Goal: Download file/media

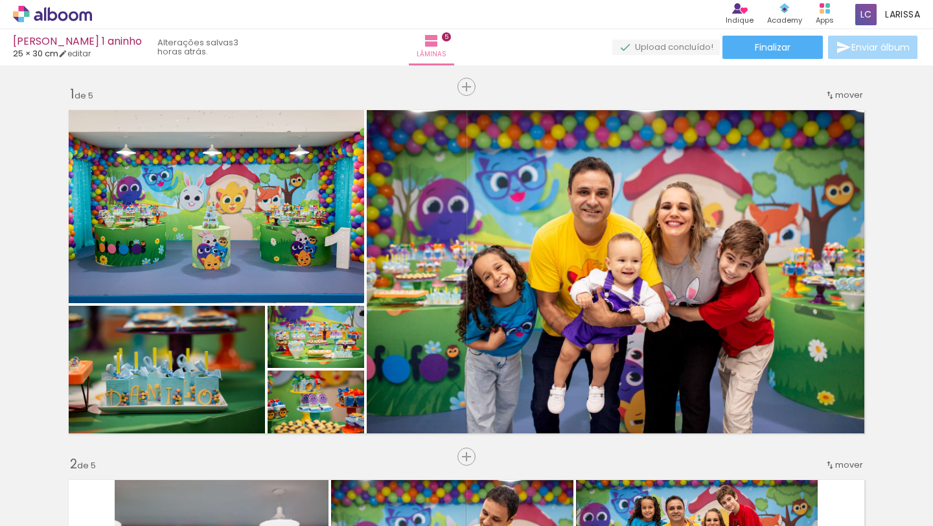
scroll to position [0, 1142]
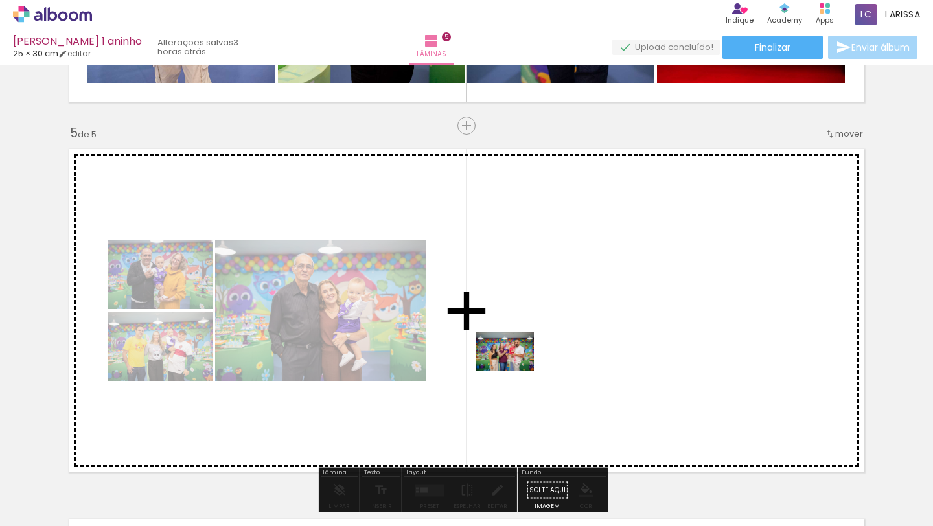
drag, startPoint x: 375, startPoint y: 486, endPoint x: 525, endPoint y: 362, distance: 194.6
click at [524, 363] on quentale-workspace at bounding box center [466, 263] width 933 height 526
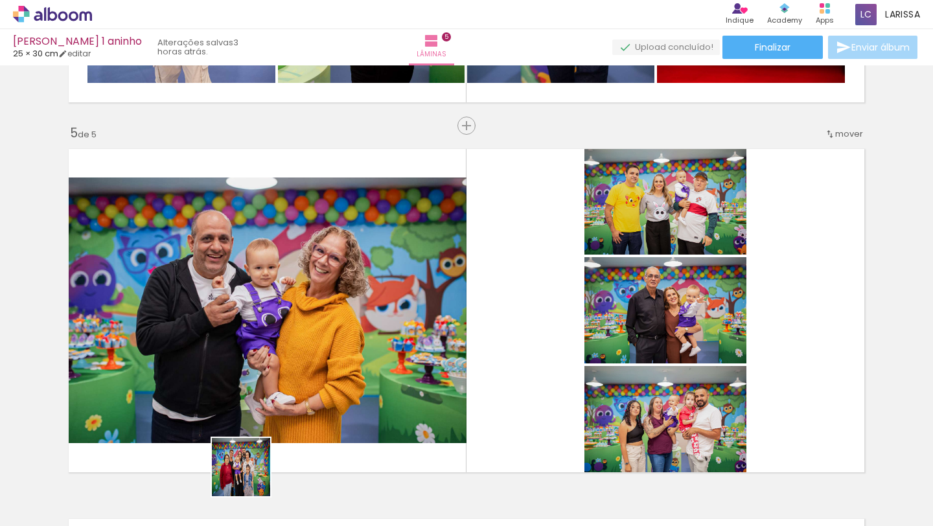
drag, startPoint x: 229, startPoint y: 494, endPoint x: 426, endPoint y: 348, distance: 245.3
click at [418, 357] on quentale-workspace at bounding box center [466, 263] width 933 height 526
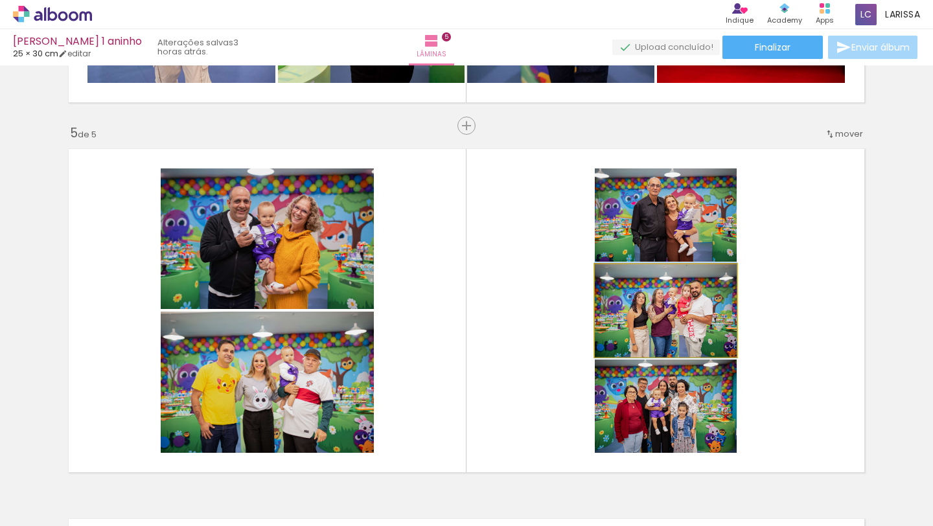
click at [684, 323] on quentale-photo at bounding box center [665, 310] width 142 height 93
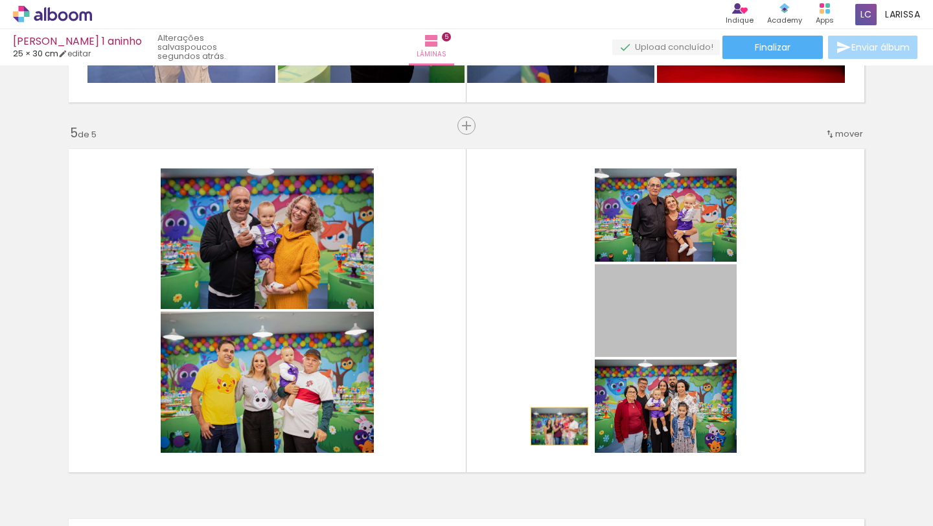
drag, startPoint x: 684, startPoint y: 323, endPoint x: 531, endPoint y: 474, distance: 215.2
click at [531, 473] on quentale-workspace at bounding box center [466, 263] width 933 height 526
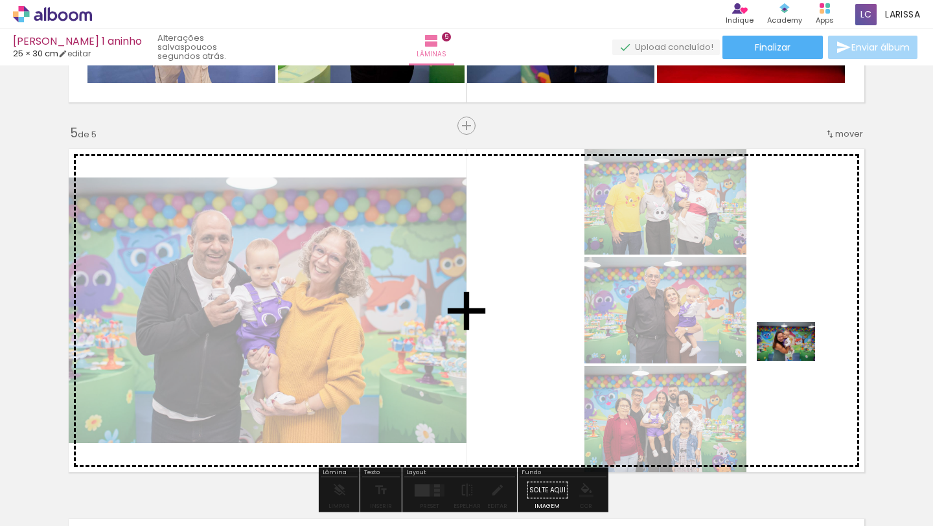
drag, startPoint x: 817, startPoint y: 486, endPoint x: 793, endPoint y: 359, distance: 129.8
click at [793, 359] on quentale-workspace at bounding box center [466, 263] width 933 height 526
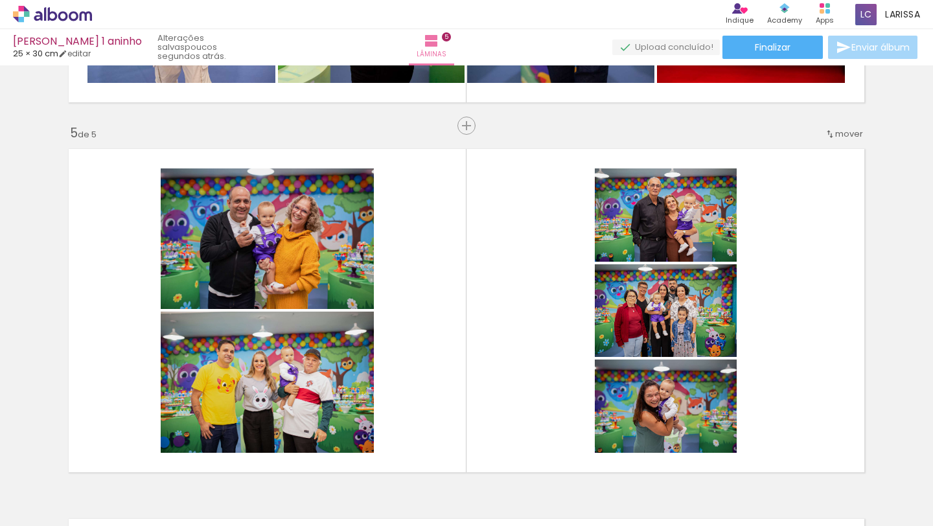
scroll to position [0, 991]
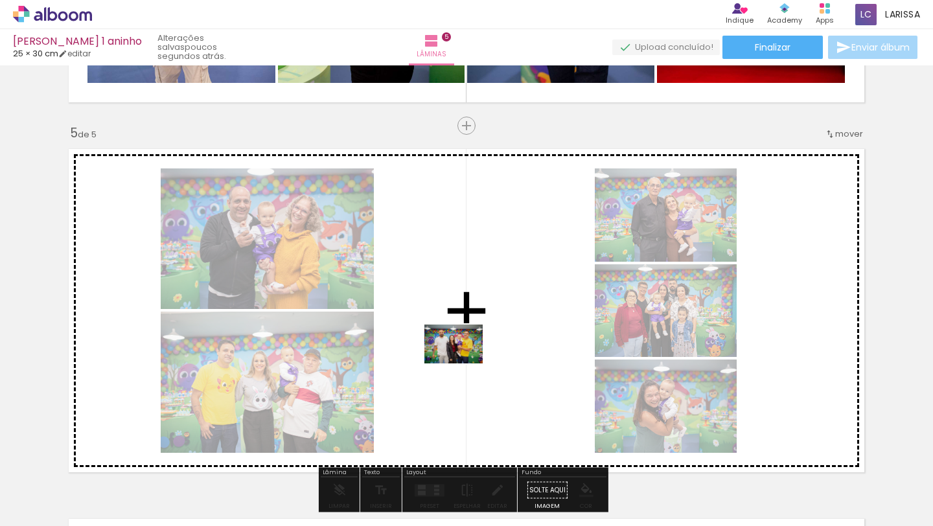
drag, startPoint x: 455, startPoint y: 494, endPoint x: 464, endPoint y: 361, distance: 133.7
click at [464, 361] on quentale-workspace at bounding box center [466, 263] width 933 height 526
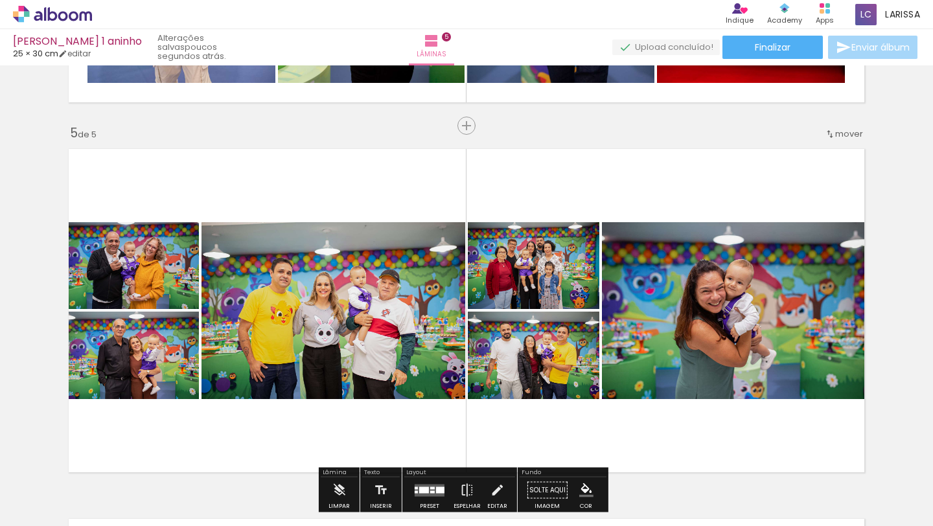
click at [514, 415] on quentale-layouter at bounding box center [466, 310] width 809 height 337
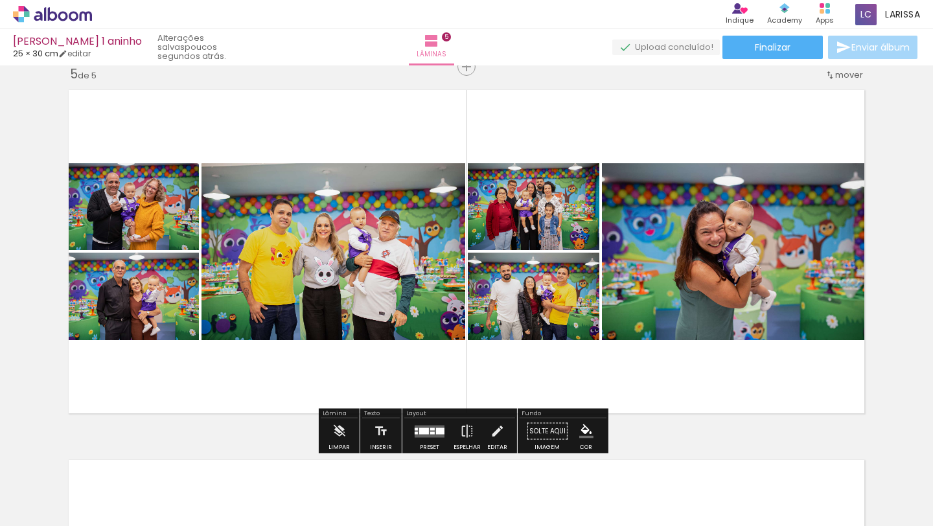
scroll to position [1502, 0]
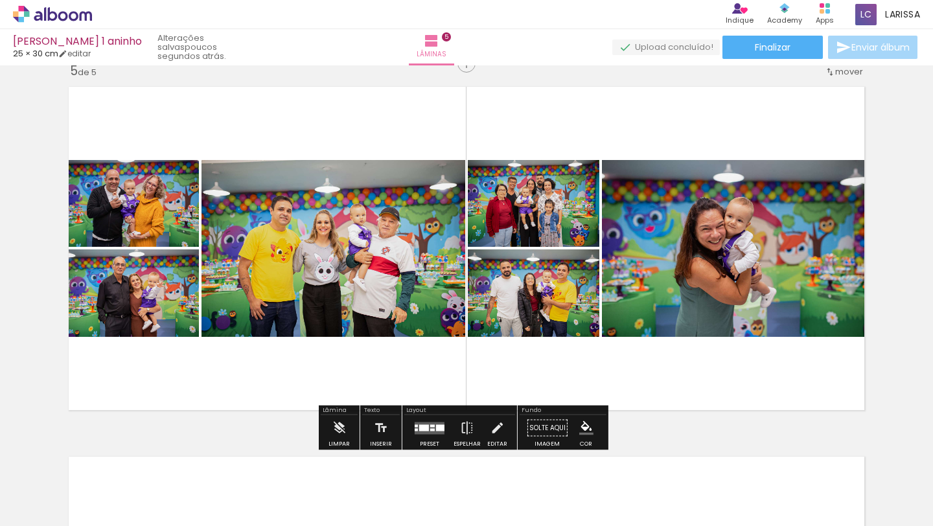
click at [431, 426] on div at bounding box center [432, 425] width 5 height 3
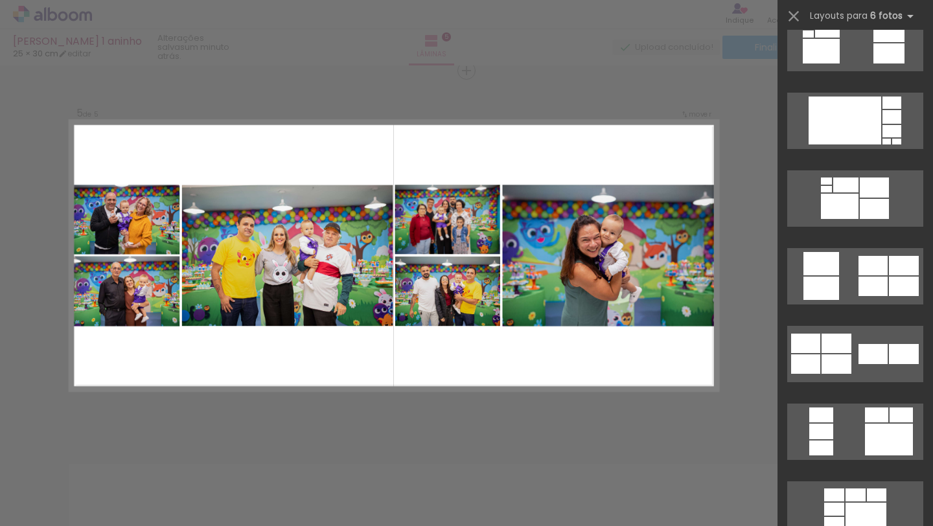
scroll to position [1447, 0]
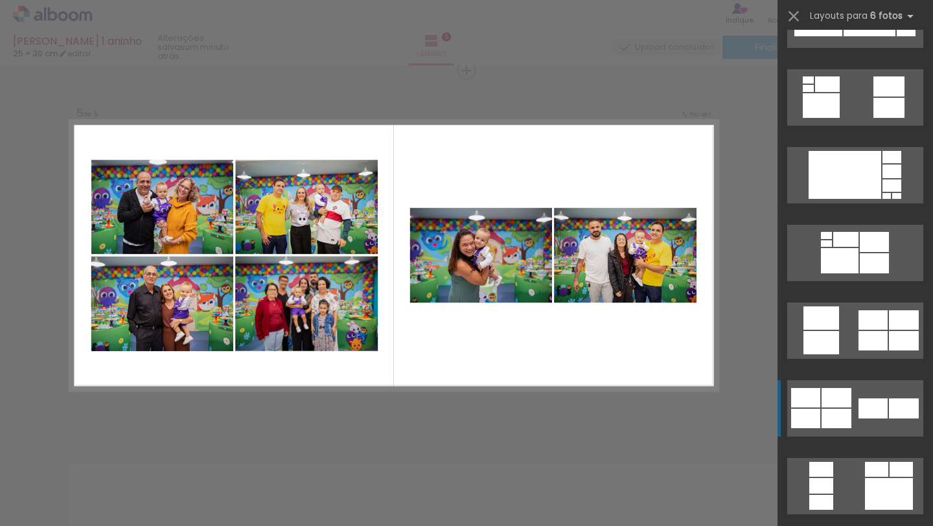
click at [858, 398] on div at bounding box center [872, 408] width 29 height 20
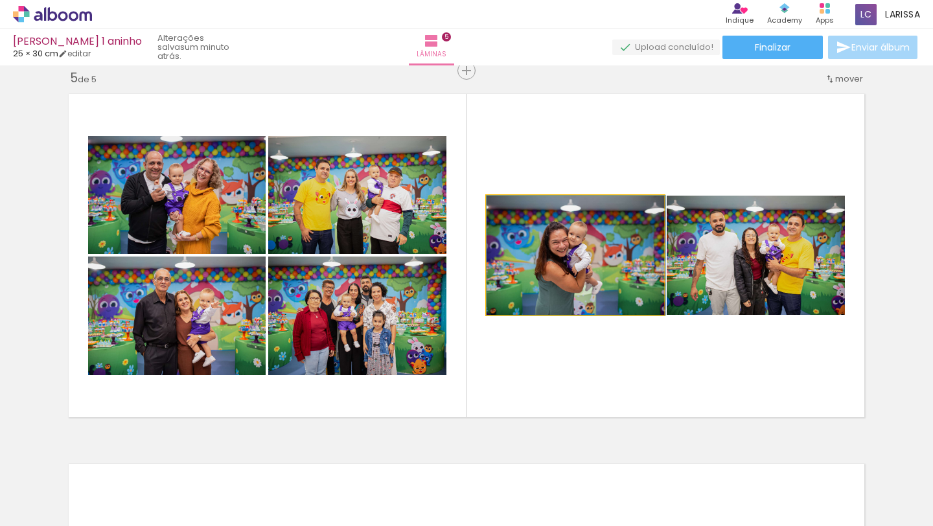
drag, startPoint x: 607, startPoint y: 253, endPoint x: 617, endPoint y: 313, distance: 60.5
click at [617, 314] on div at bounding box center [575, 255] width 179 height 119
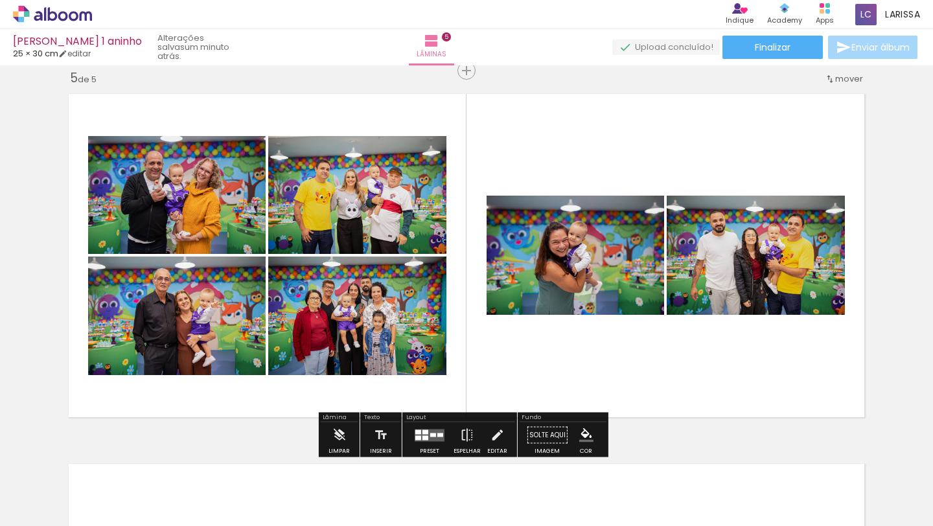
click at [628, 280] on quentale-photo at bounding box center [574, 255] width 177 height 119
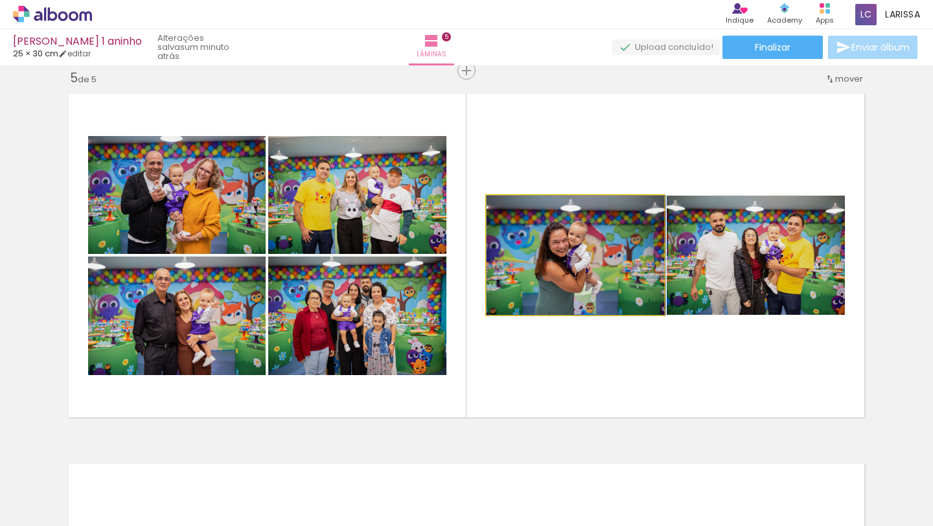
click at [628, 280] on quentale-photo at bounding box center [574, 255] width 177 height 119
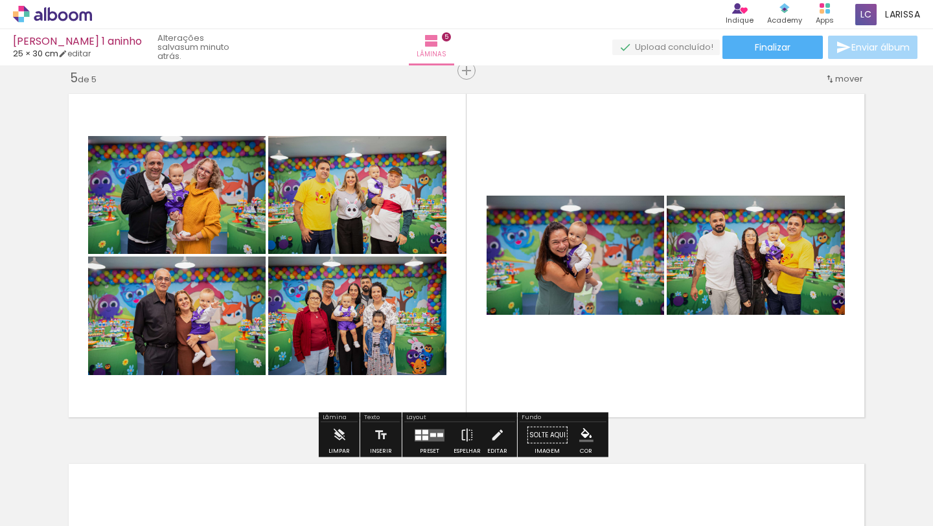
click at [673, 391] on quentale-layouter at bounding box center [466, 255] width 809 height 337
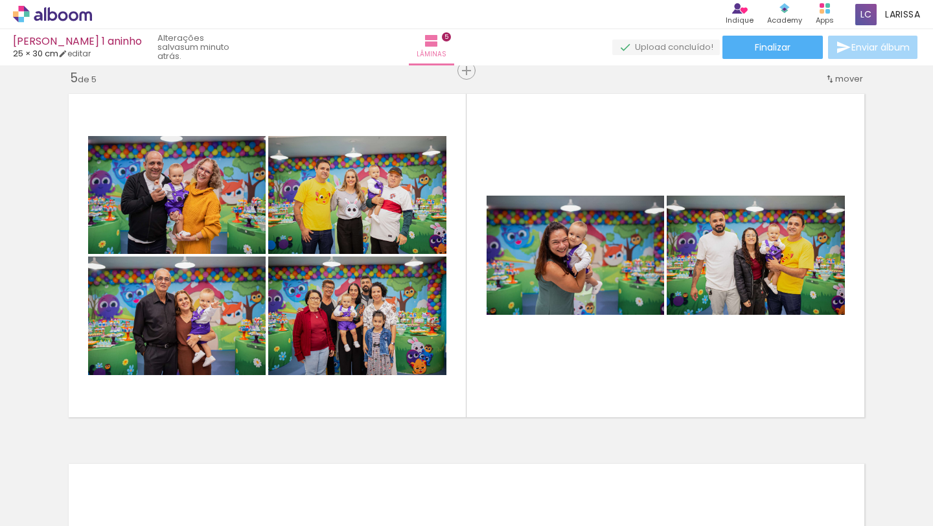
scroll to position [0, 1481]
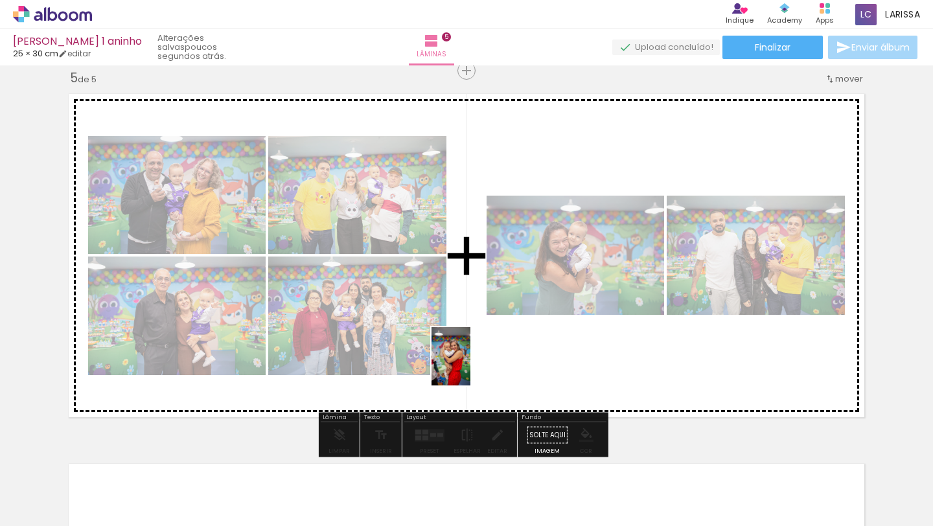
drag, startPoint x: 176, startPoint y: 498, endPoint x: 473, endPoint y: 364, distance: 325.5
click at [473, 364] on quentale-workspace at bounding box center [466, 263] width 933 height 526
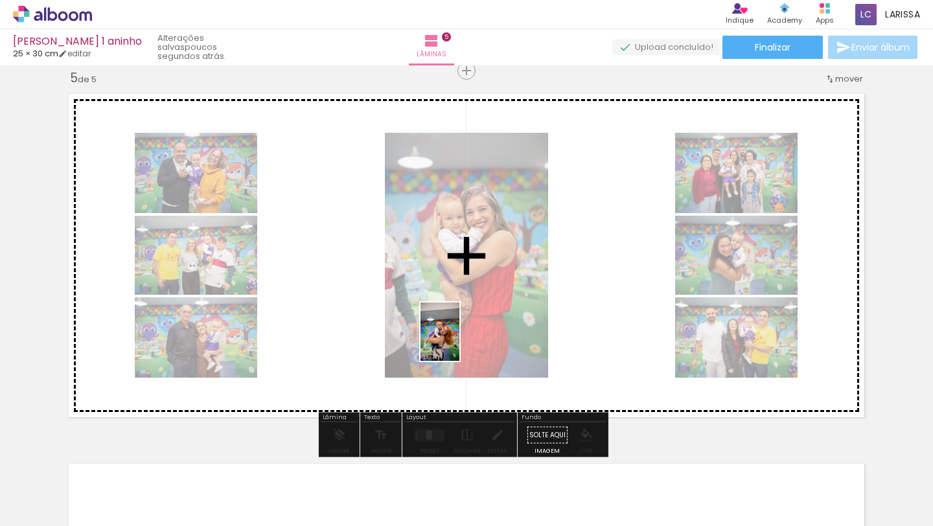
drag, startPoint x: 249, startPoint y: 483, endPoint x: 468, endPoint y: 328, distance: 268.6
click at [464, 335] on quentale-workspace at bounding box center [466, 263] width 933 height 526
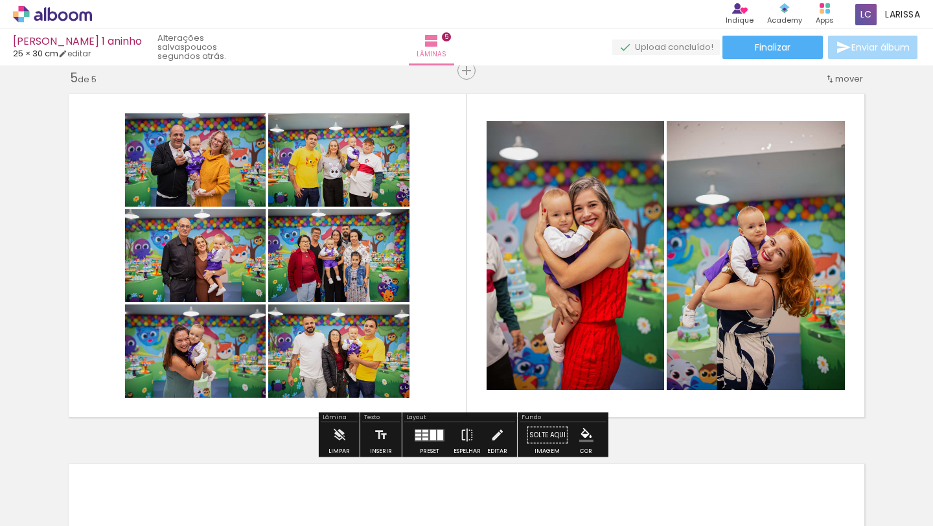
click at [430, 433] on div at bounding box center [433, 434] width 6 height 10
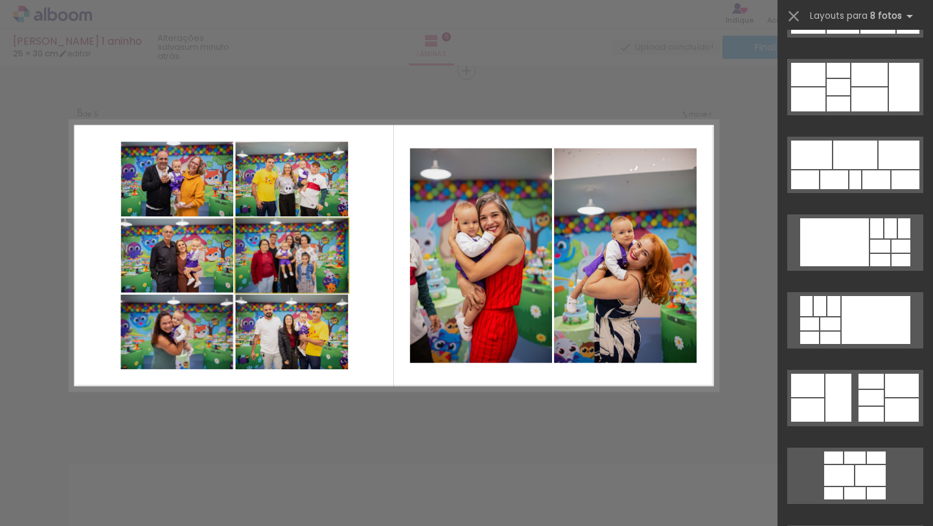
scroll to position [0, 0]
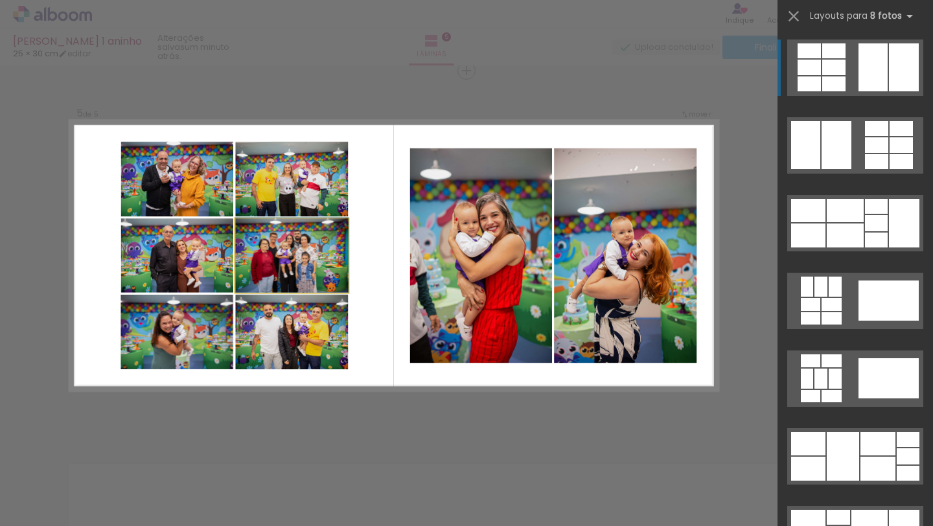
drag, startPoint x: 279, startPoint y: 261, endPoint x: 286, endPoint y: 255, distance: 9.6
drag, startPoint x: 281, startPoint y: 240, endPoint x: 307, endPoint y: 281, distance: 48.9
drag, startPoint x: 294, startPoint y: 254, endPoint x: 287, endPoint y: 271, distance: 18.9
click at [287, 272] on div at bounding box center [291, 255] width 113 height 75
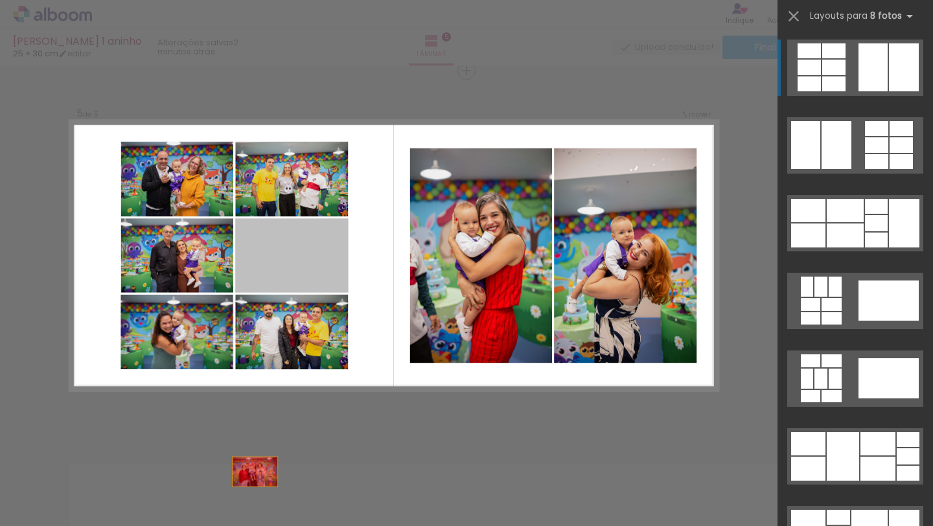
drag, startPoint x: 281, startPoint y: 260, endPoint x: 241, endPoint y: 525, distance: 268.5
click at [241, 525] on quentale-workspace at bounding box center [466, 263] width 933 height 526
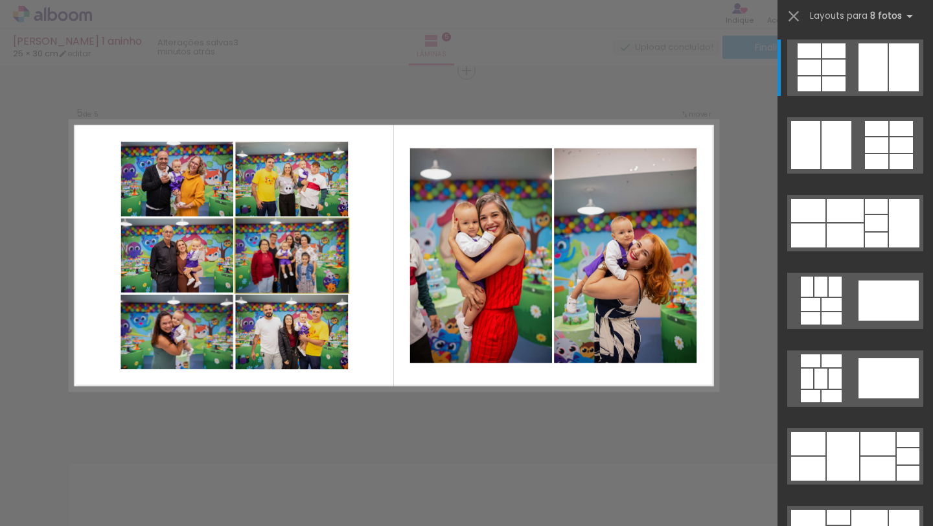
click at [318, 264] on div at bounding box center [291, 255] width 113 height 75
click at [792, 16] on iron-icon at bounding box center [793, 16] width 18 height 18
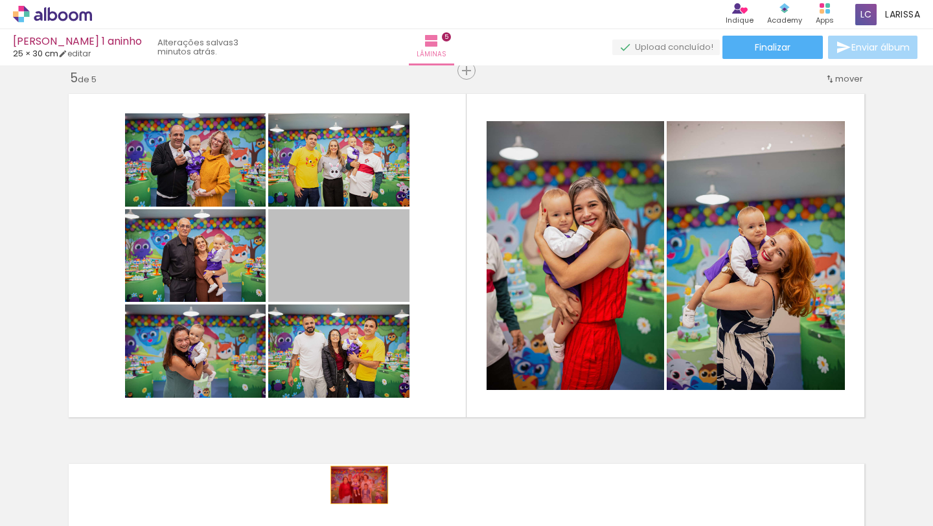
drag, startPoint x: 299, startPoint y: 265, endPoint x: 352, endPoint y: 484, distance: 225.2
click at [352, 484] on quentale-workspace at bounding box center [466, 263] width 933 height 526
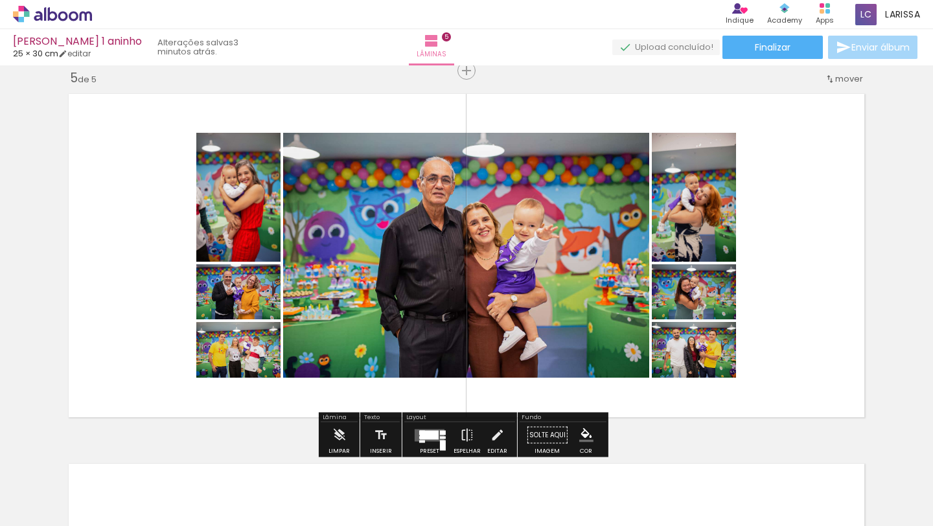
click at [771, 339] on quentale-layouter at bounding box center [466, 255] width 809 height 337
click at [818, 159] on quentale-layouter at bounding box center [466, 255] width 809 height 337
click at [432, 440] on div at bounding box center [429, 435] width 35 height 26
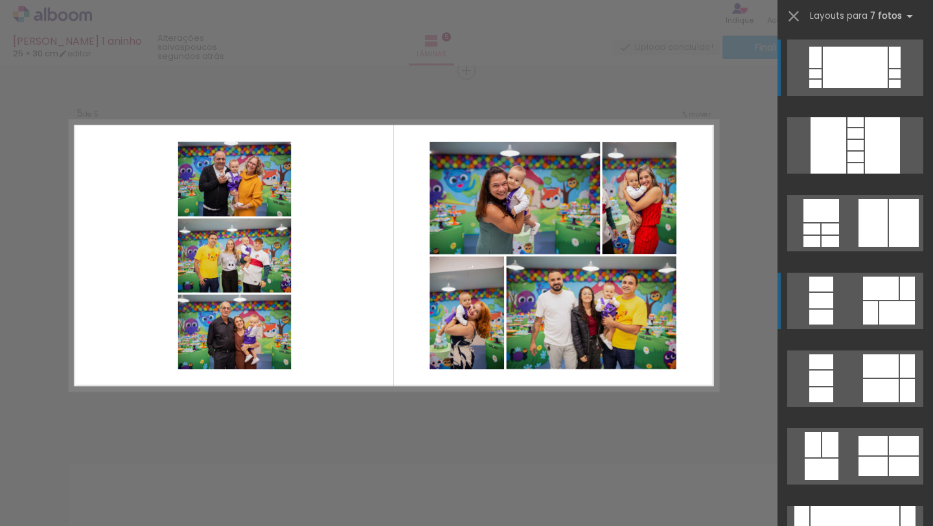
click at [879, 302] on div at bounding box center [897, 312] width 36 height 23
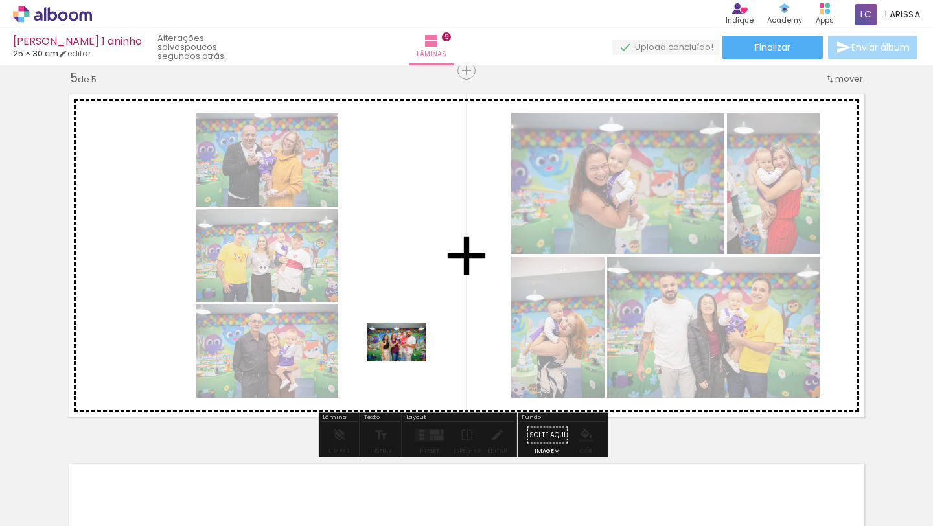
drag, startPoint x: 578, startPoint y: 481, endPoint x: 405, endPoint y: 359, distance: 212.0
click at [405, 359] on quentale-workspace at bounding box center [466, 263] width 933 height 526
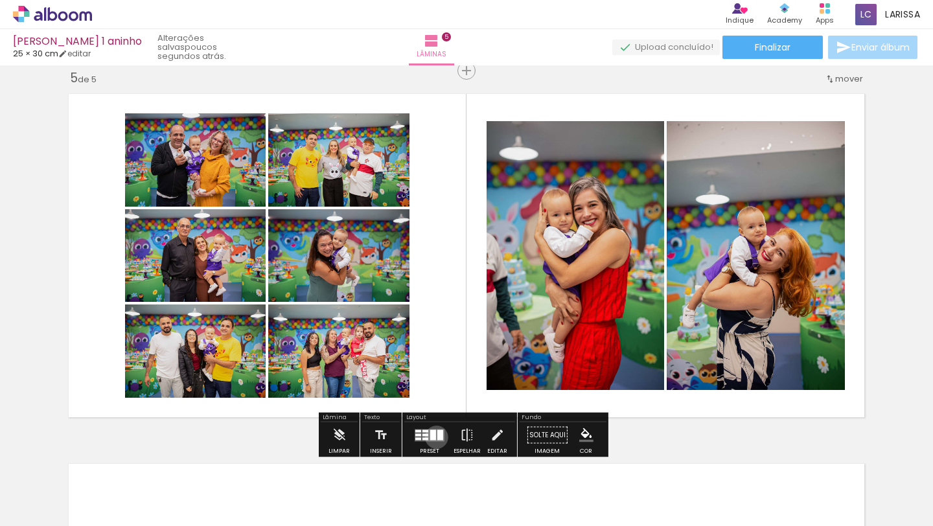
click at [433, 436] on quentale-layouter at bounding box center [429, 435] width 30 height 12
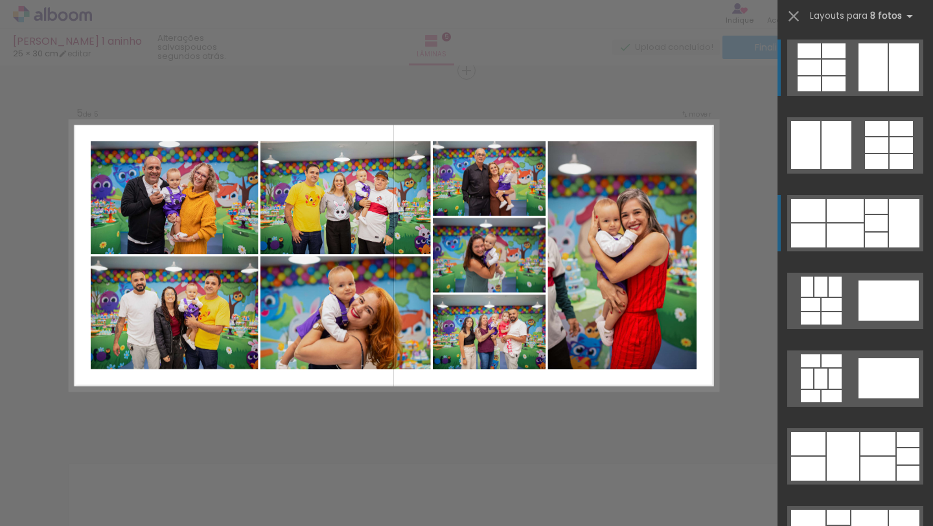
click at [872, 218] on div at bounding box center [876, 223] width 23 height 16
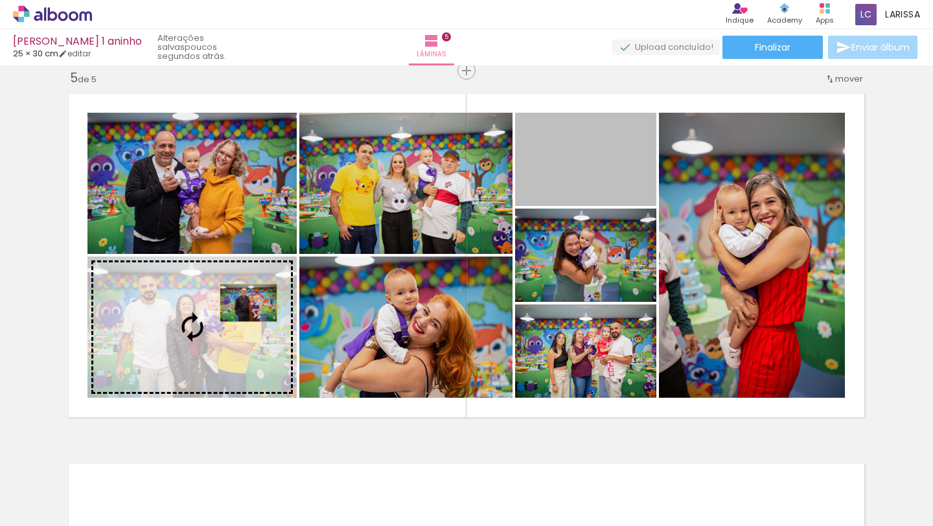
drag, startPoint x: 600, startPoint y: 179, endPoint x: 244, endPoint y: 302, distance: 376.8
click at [0, 0] on slot at bounding box center [0, 0] width 0 height 0
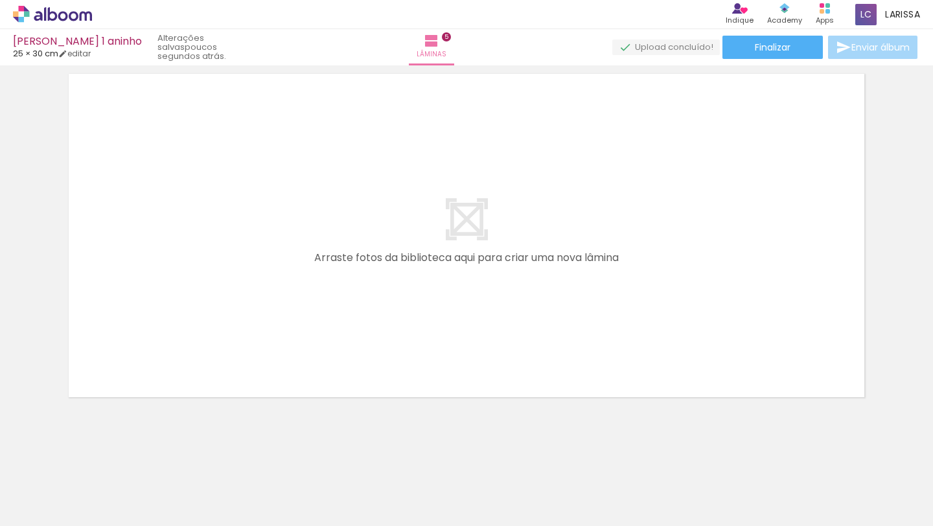
scroll to position [0, 2441]
drag, startPoint x: 826, startPoint y: 525, endPoint x: 906, endPoint y: 515, distance: 80.2
click at [106, 517] on iron-horizontal-list at bounding box center [93, 485] width 26 height 81
click at [520, 490] on div at bounding box center [517, 482] width 64 height 43
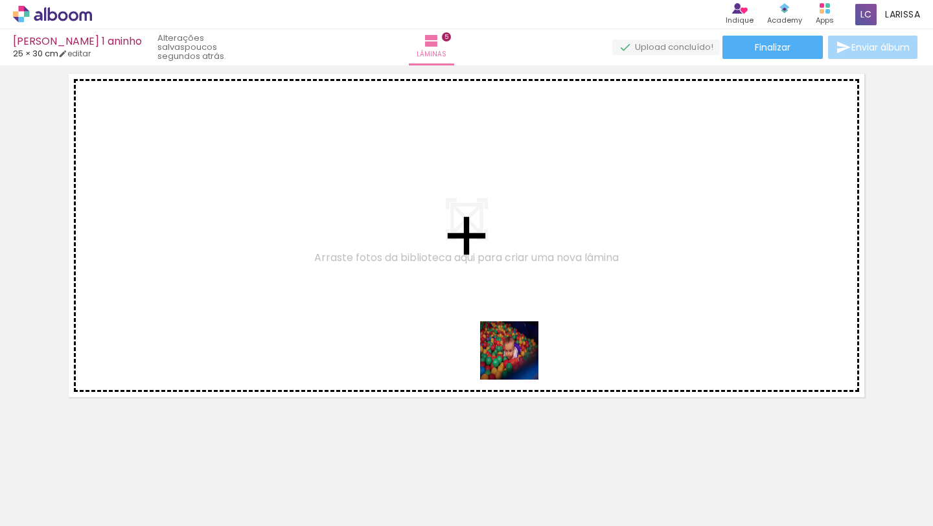
drag, startPoint x: 517, startPoint y: 481, endPoint x: 524, endPoint y: 311, distance: 170.5
click at [525, 314] on quentale-workspace at bounding box center [466, 263] width 933 height 526
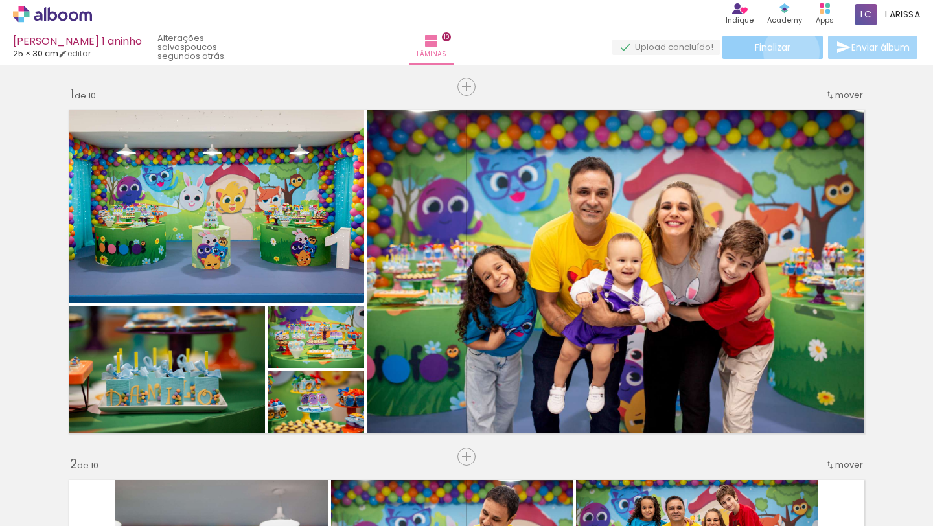
click at [786, 52] on span "Finalizar" at bounding box center [772, 47] width 36 height 9
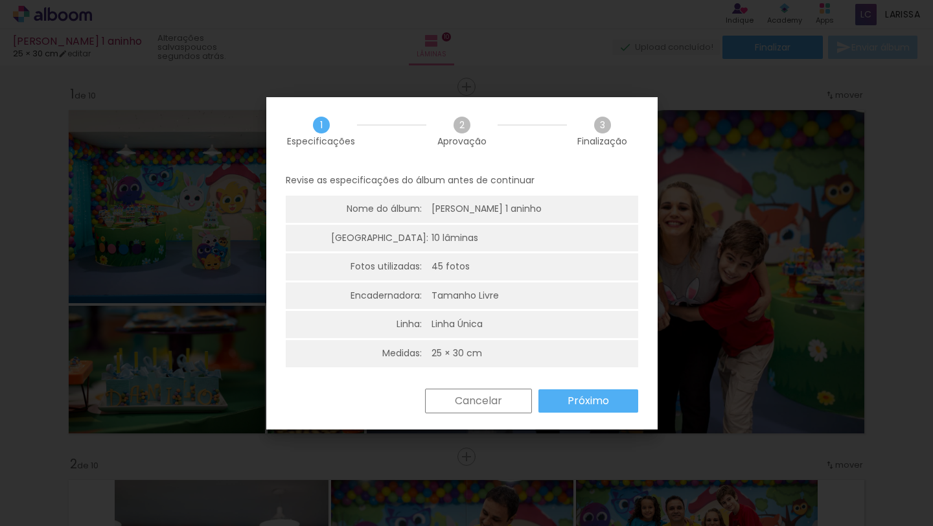
click at [464, 299] on div "Tamanho Livre" at bounding box center [464, 295] width 67 height 13
click at [0, 0] on slot "Próximo" at bounding box center [0, 0] width 0 height 0
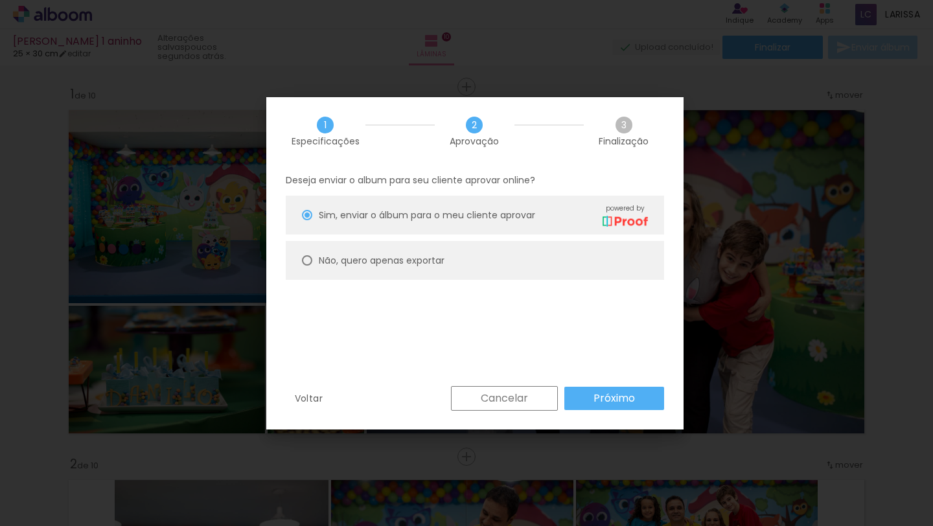
click at [308, 260] on div at bounding box center [307, 260] width 10 height 10
type paper-radio-button "on"
click at [0, 0] on slot "Próximo" at bounding box center [0, 0] width 0 height 0
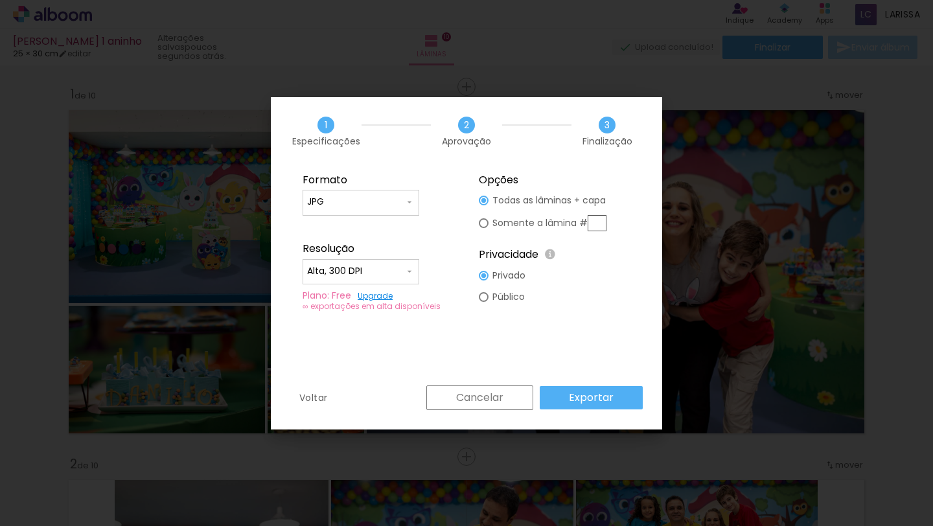
click at [385, 200] on input "JPG" at bounding box center [355, 202] width 97 height 13
click at [396, 159] on div "1 Especificações 2 Aprovação 3 Finalização" at bounding box center [466, 131] width 391 height 68
click at [0, 0] on slot "Exportar" at bounding box center [0, 0] width 0 height 0
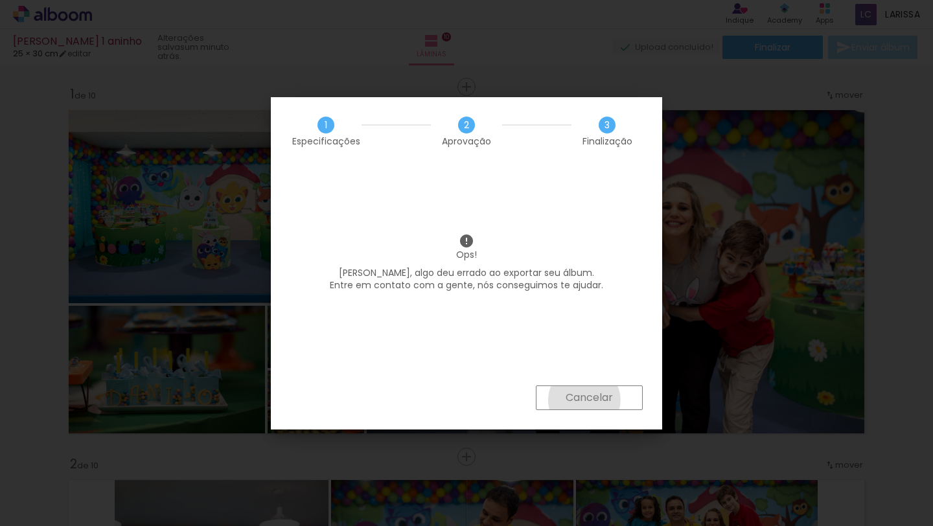
click at [0, 0] on slot "Cancelar" at bounding box center [0, 0] width 0 height 0
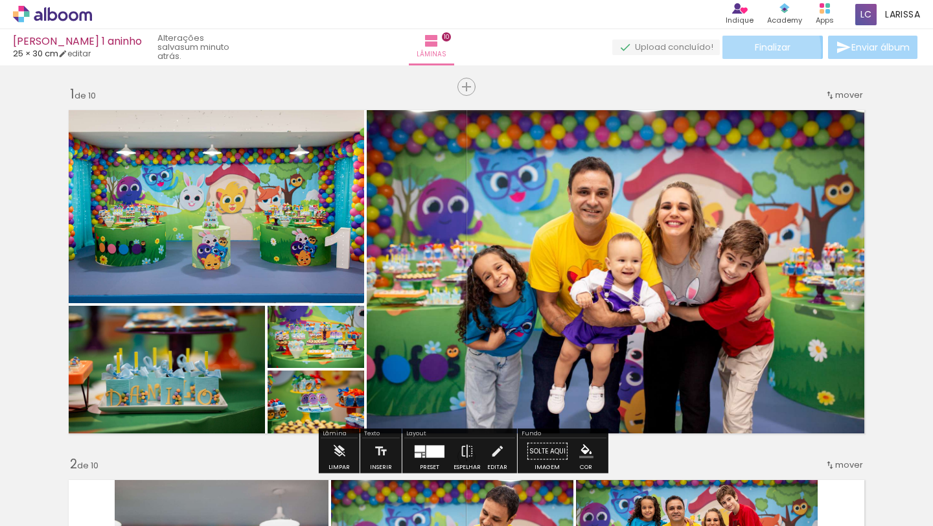
click at [746, 51] on paper-button "Finalizar" at bounding box center [772, 47] width 100 height 23
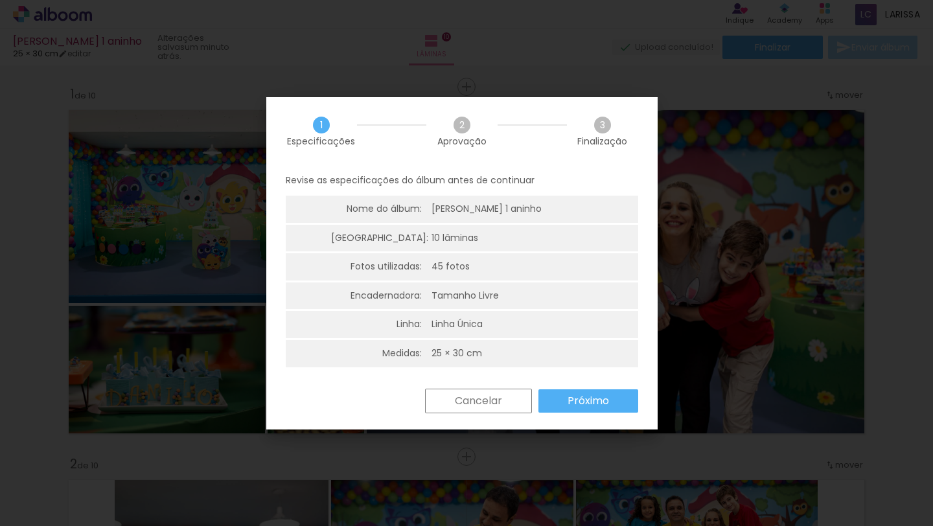
click at [0, 0] on slot "Próximo" at bounding box center [0, 0] width 0 height 0
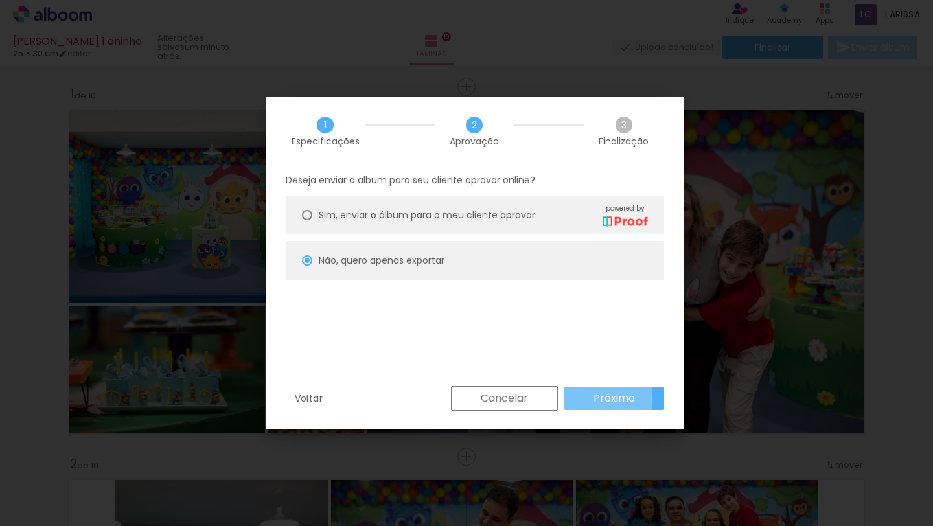
click at [591, 398] on paper-button "Próximo" at bounding box center [614, 398] width 100 height 23
type input "Alta, 300 DPI"
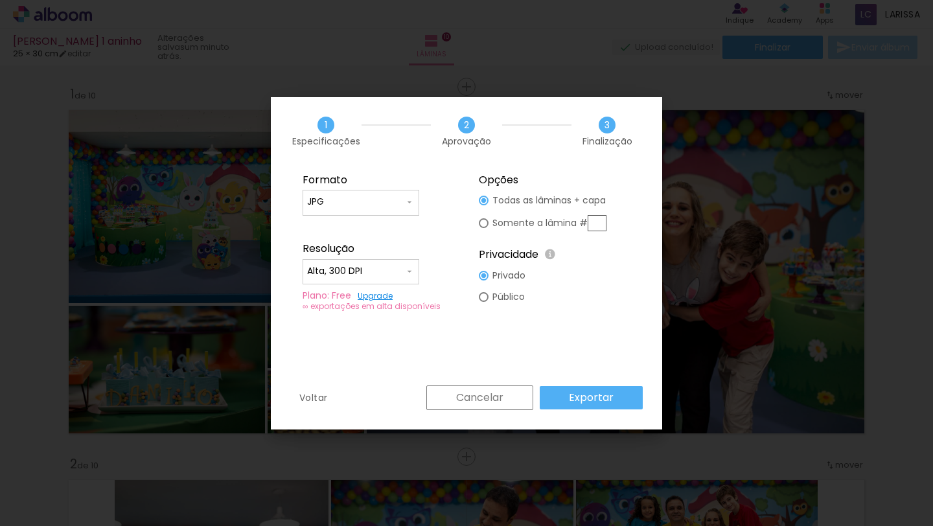
click at [383, 299] on link "Upgrade" at bounding box center [374, 295] width 35 height 11
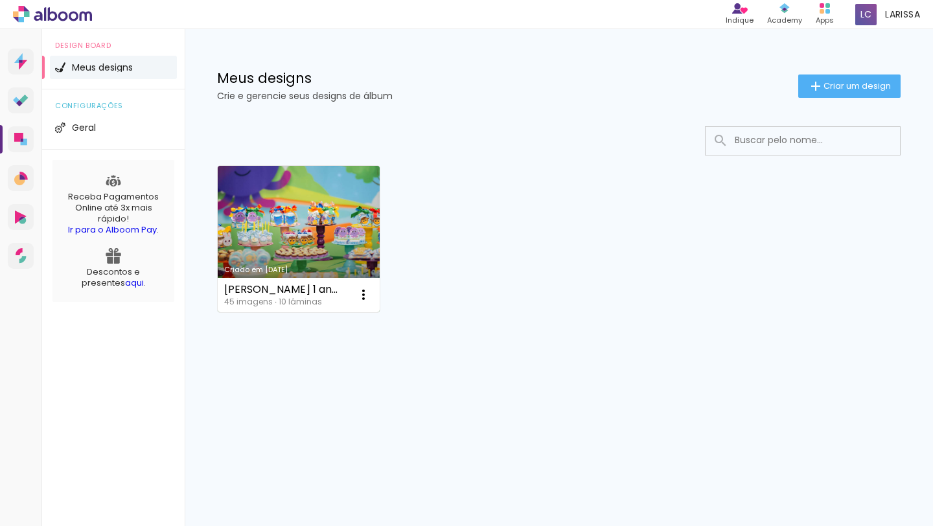
click at [302, 287] on div "[PERSON_NAME] 1 aninho" at bounding box center [280, 289] width 113 height 10
click at [310, 239] on link "Criado em [DATE]" at bounding box center [299, 239] width 162 height 146
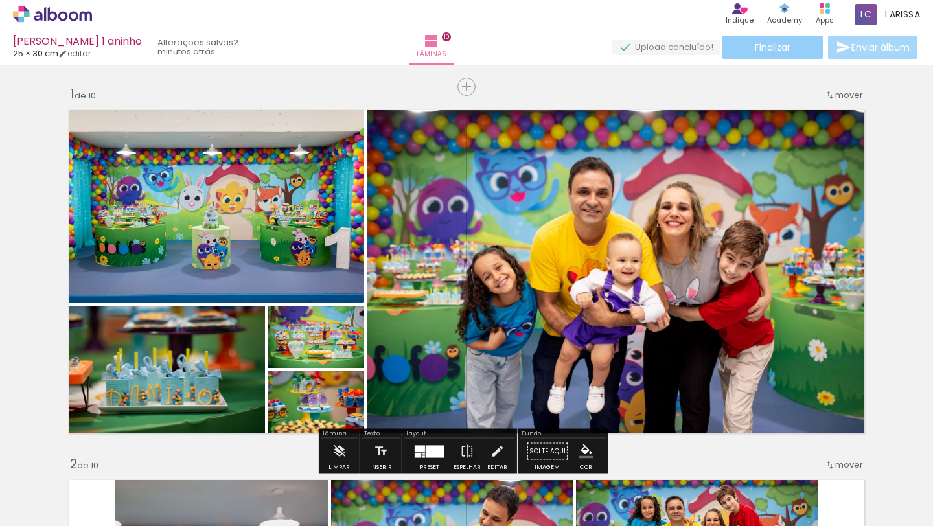
click at [782, 43] on span "Finalizar" at bounding box center [772, 47] width 36 height 9
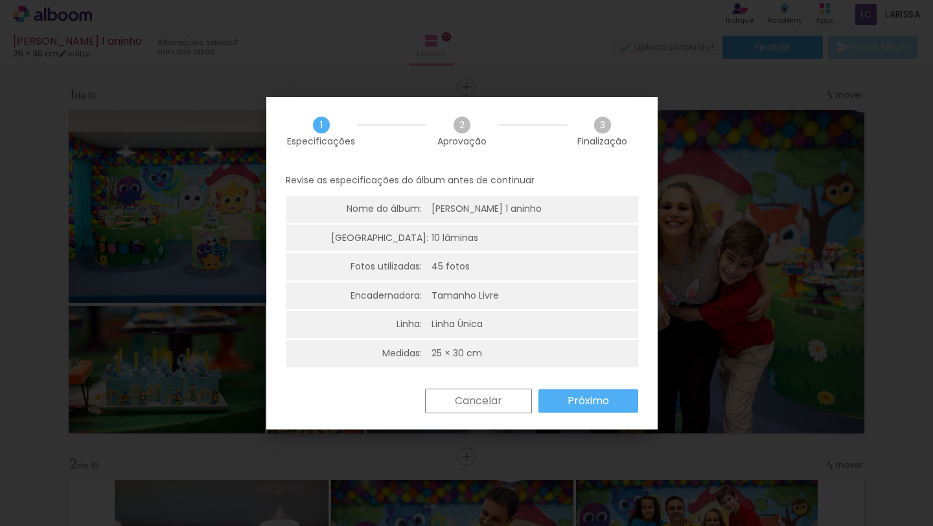
click at [0, 0] on slot "Próximo" at bounding box center [0, 0] width 0 height 0
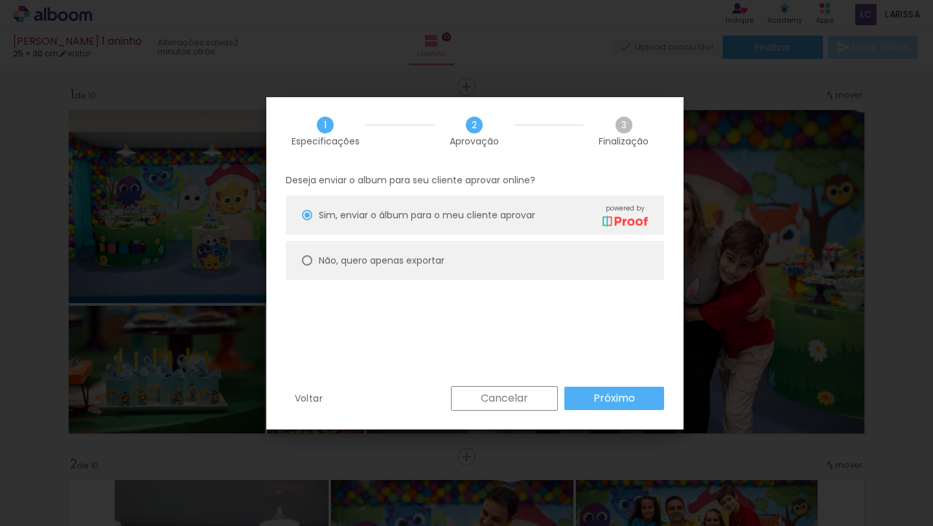
click at [0, 0] on slot "Não, quero apenas exportar" at bounding box center [0, 0] width 0 height 0
type paper-radio-button "on"
click at [0, 0] on slot "Próximo" at bounding box center [0, 0] width 0 height 0
type input "Alta, 300 DPI"
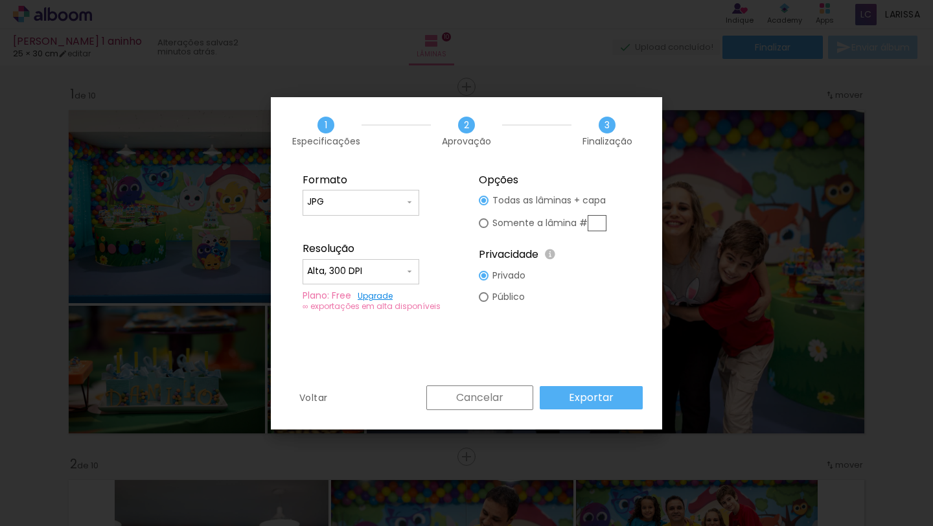
click at [409, 271] on iron-icon at bounding box center [409, 271] width 10 height 10
click at [426, 246] on div "Resolução" at bounding box center [378, 248] width 152 height 13
click at [0, 0] on slot "Exportar" at bounding box center [0, 0] width 0 height 0
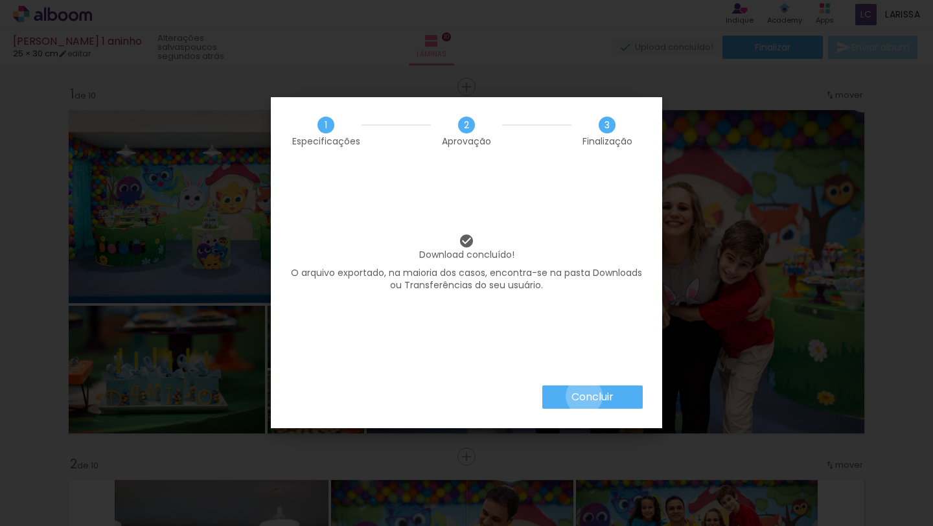
click at [0, 0] on slot "Concluir" at bounding box center [0, 0] width 0 height 0
